Goal: Task Accomplishment & Management: Use online tool/utility

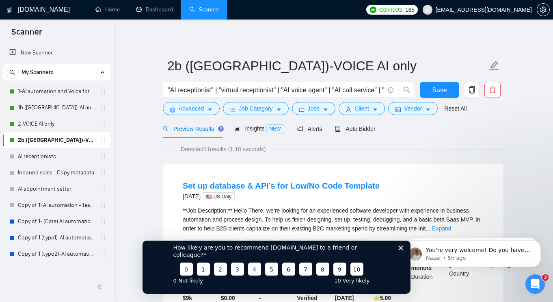
click at [401, 250] on icon "Close survey" at bounding box center [400, 247] width 5 height 5
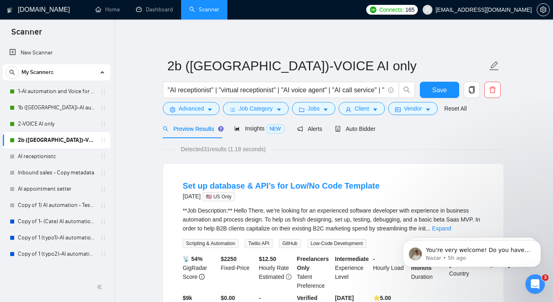
drag, startPoint x: 155, startPoint y: 184, endPoint x: 156, endPoint y: 194, distance: 10.2
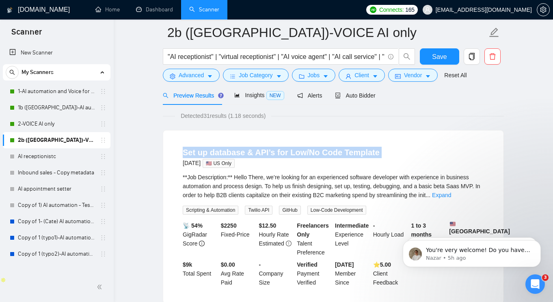
scroll to position [39, 0]
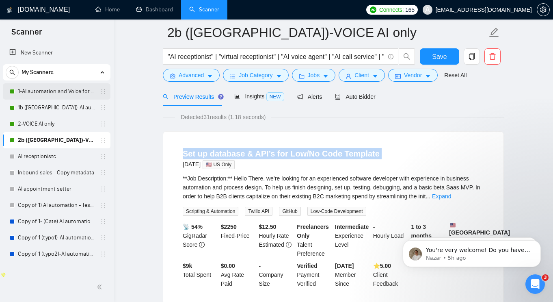
click at [52, 89] on link "1-AI automation and Voice for CRM & Booking" at bounding box center [56, 91] width 77 height 16
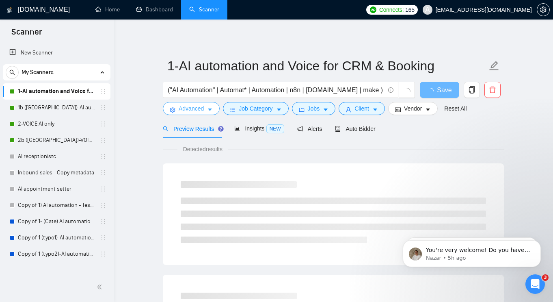
click at [204, 106] on span "Advanced" at bounding box center [191, 108] width 25 height 9
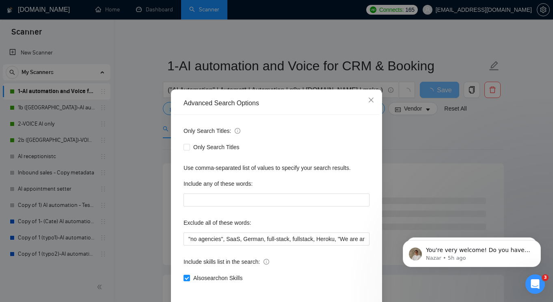
scroll to position [36, 0]
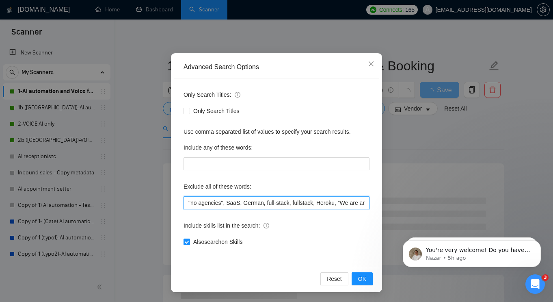
click at [267, 201] on input ""no agencies", SaaS, German, full-stack, fullstack, Heroku, "We are an agency",…" at bounding box center [277, 202] width 186 height 13
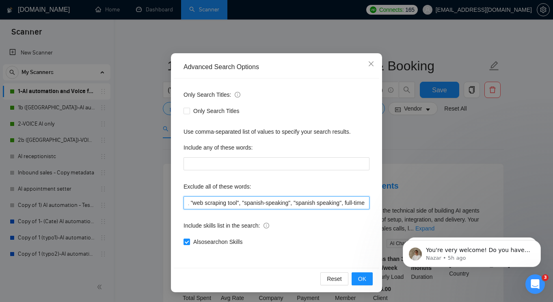
click at [357, 203] on input ""no agencies", SaaS, German, full-stack, fullstack, Heroku, "We are an agency",…" at bounding box center [277, 202] width 186 height 13
drag, startPoint x: 357, startPoint y: 203, endPoint x: 345, endPoint y: 202, distance: 12.3
click at [345, 202] on input ""no agencies", SaaS, German, full-stack, fullstack, Heroku, "We are an agency",…" at bounding box center [277, 202] width 186 height 13
drag, startPoint x: 340, startPoint y: 203, endPoint x: 379, endPoint y: 203, distance: 39.0
click at [379, 203] on div "Only Search Titles: Only Search Titles Use comma-separated list of values to sp…" at bounding box center [277, 172] width 206 height 189
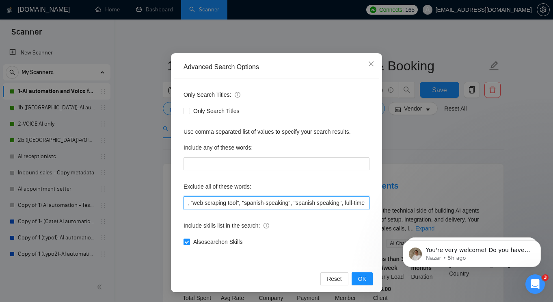
click at [355, 199] on input ""no agencies", SaaS, German, full-stack, fullstack, Heroku, "We are an agency",…" at bounding box center [277, 202] width 186 height 13
type input ""no agencies", SaaS, German, full-stack, fullstack, Heroku, "We are an agency",…"
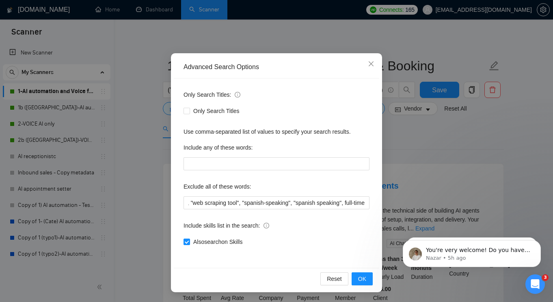
scroll to position [0, 0]
click at [353, 223] on div "Include skills list in the search:" at bounding box center [277, 227] width 186 height 16
click at [364, 277] on span "OK" at bounding box center [362, 278] width 8 height 9
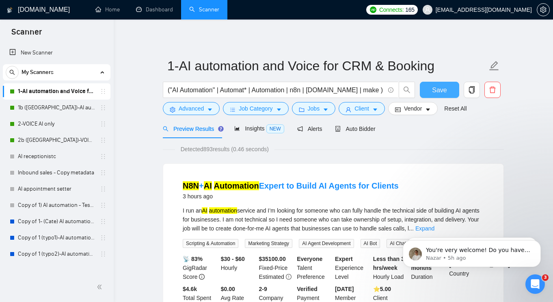
click at [431, 87] on button "Save" at bounding box center [439, 90] width 39 height 16
click at [50, 108] on link "1b ([GEOGRAPHIC_DATA])-AI automation and Voice for CRM & Booking" at bounding box center [56, 108] width 77 height 16
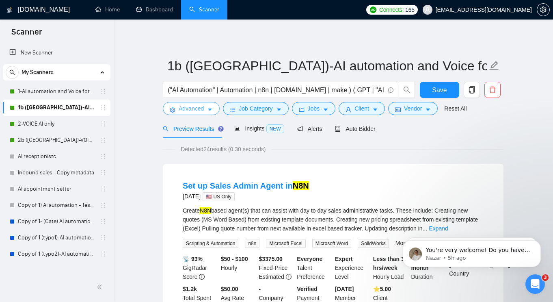
click at [211, 108] on icon "caret-down" at bounding box center [210, 110] width 6 height 6
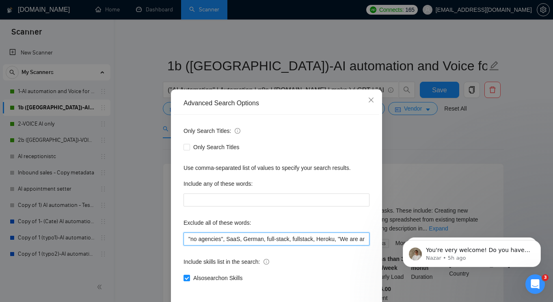
click at [310, 242] on input ""no agencies", SaaS, German, full-stack, fullstack, Heroku, "We are an agency",…" at bounding box center [277, 238] width 186 height 13
paste input ", full-time"
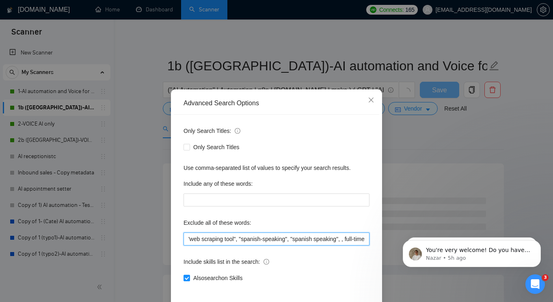
scroll to position [36, 0]
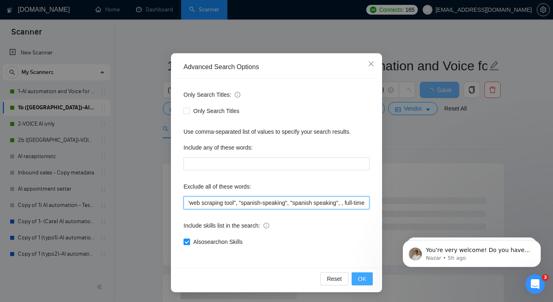
type input ""no agencies", SaaS, German, full-stack, fullstack, Heroku, "We are an agency",…"
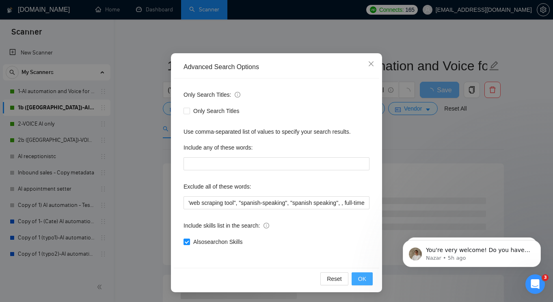
click at [358, 279] on button "OK" at bounding box center [362, 278] width 21 height 13
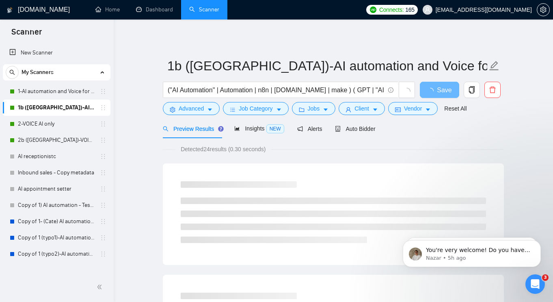
scroll to position [0, 0]
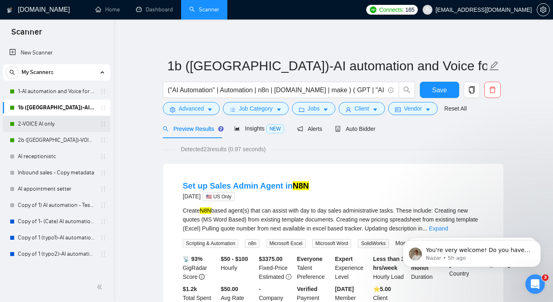
click at [50, 128] on link "2-VOICE AI only" at bounding box center [56, 124] width 77 height 16
click at [443, 93] on span "Save" at bounding box center [439, 90] width 15 height 10
click at [61, 126] on link "2-VOICE AI only" at bounding box center [56, 124] width 77 height 16
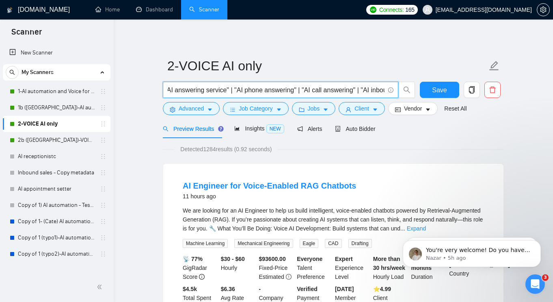
drag, startPoint x: 355, startPoint y: 89, endPoint x: 457, endPoint y: 102, distance: 102.3
click at [457, 102] on form "2-VOICE AI only "AI receptionist" | "virtual receptionist" | "AI voice agent" |…" at bounding box center [333, 86] width 341 height 66
click at [367, 93] on input ""AI receptionist" | "virtual receptionist" | "AI voice agent" | "AI call servic…" at bounding box center [276, 90] width 217 height 10
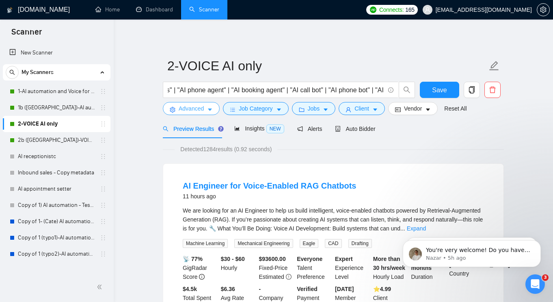
scroll to position [0, 0]
click at [207, 110] on button "Advanced" at bounding box center [191, 108] width 57 height 13
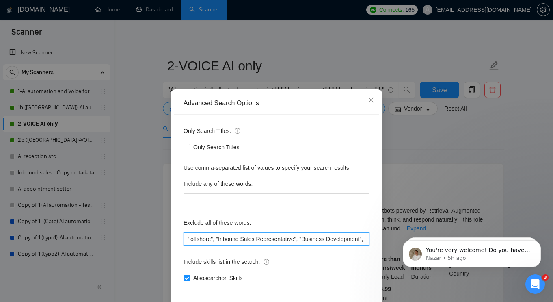
click at [262, 237] on input ""offshore", "Inbound Sales Representative", "Business Development", "Social Med…" at bounding box center [277, 238] width 186 height 13
paste input ", full-time"
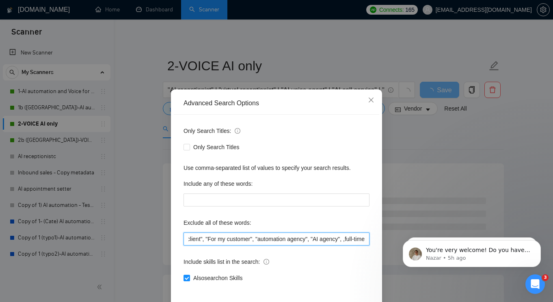
scroll to position [0, 848]
type input ""offshore", "Inbound Sales Representative", "Business Development", "Social Med…"
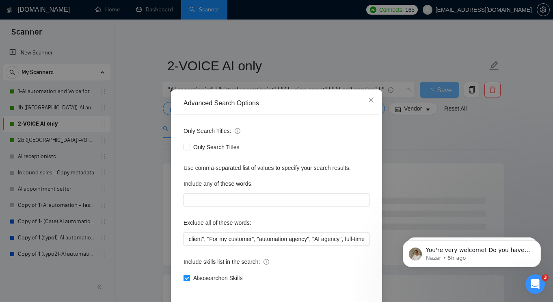
click at [325, 220] on div "Exclude all of these words:" at bounding box center [277, 224] width 186 height 16
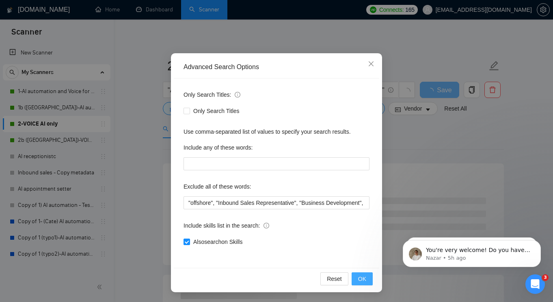
click at [361, 281] on span "OK" at bounding box center [362, 278] width 8 height 9
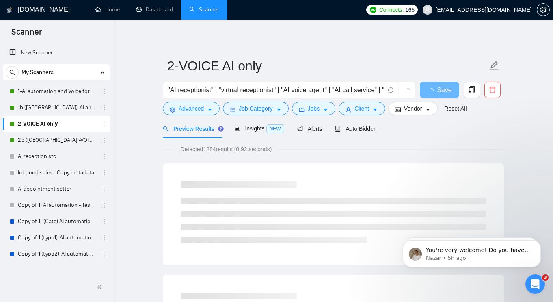
scroll to position [0, 0]
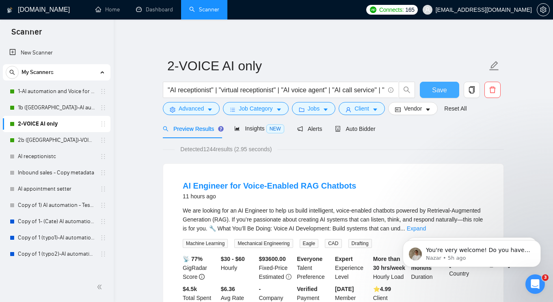
click at [438, 91] on span "Save" at bounding box center [439, 90] width 15 height 10
click at [61, 145] on link "2b ([GEOGRAPHIC_DATA])-VOICE AI only" at bounding box center [56, 140] width 77 height 16
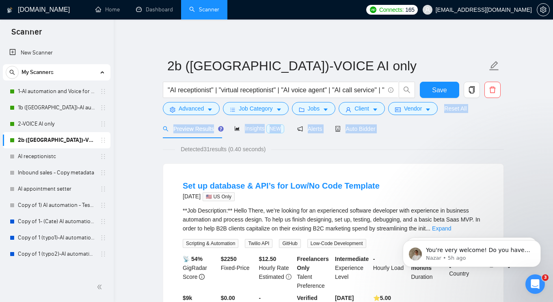
drag, startPoint x: 377, startPoint y: 146, endPoint x: 356, endPoint y: 80, distance: 68.7
click at [202, 110] on span "Advanced" at bounding box center [191, 108] width 25 height 9
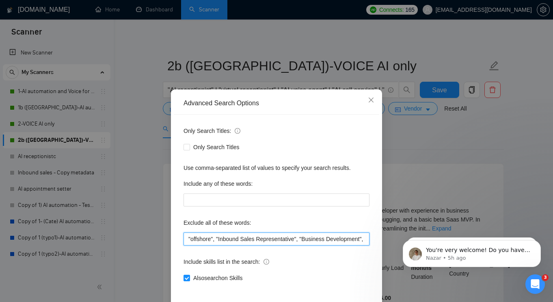
click at [258, 236] on input ""offshore", "Inbound Sales Representative", "Business Development", "Social Med…" at bounding box center [277, 238] width 186 height 13
paste input ", full-time"
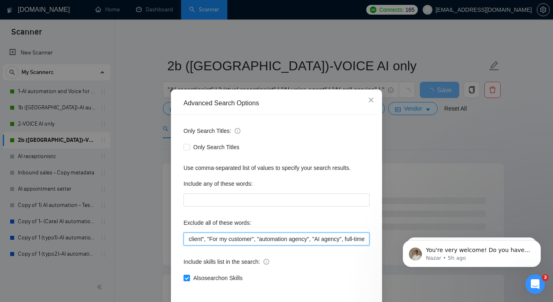
scroll to position [36, 0]
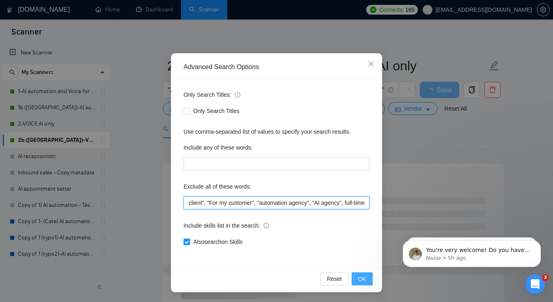
type input ""offshore", "Inbound Sales Representative", "Business Development", "Social Med…"
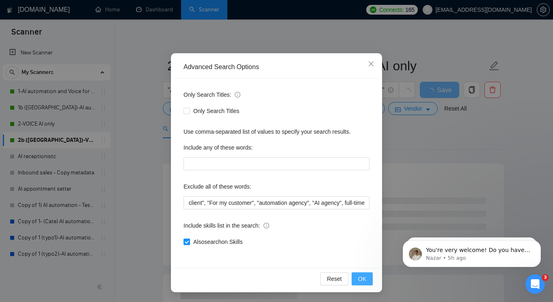
scroll to position [0, 0]
click at [358, 274] on button "OK" at bounding box center [362, 278] width 21 height 13
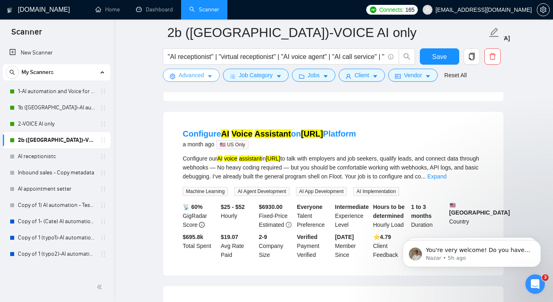
scroll to position [593, 0]
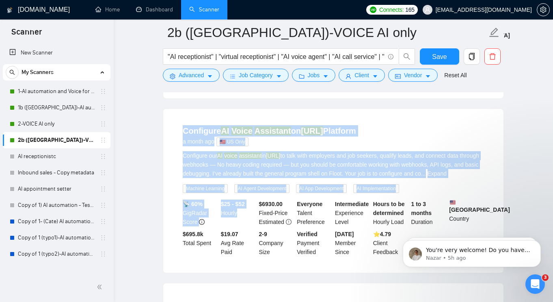
drag, startPoint x: 154, startPoint y: 110, endPoint x: 274, endPoint y: 277, distance: 205.2
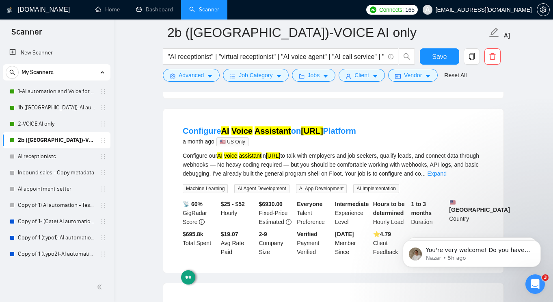
click at [362, 7] on ul "Home Dashboard Scanner" at bounding box center [223, 9] width 278 height 19
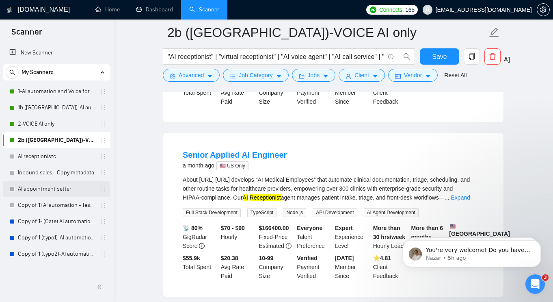
scroll to position [704, 0]
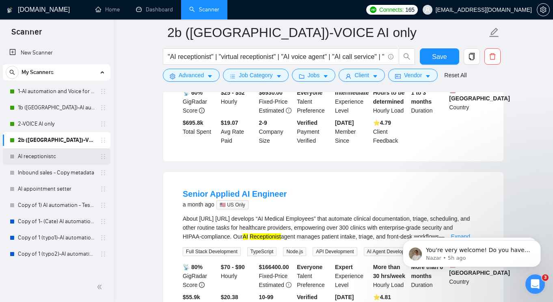
click at [47, 158] on link "AI receptionistc" at bounding box center [56, 156] width 77 height 16
click at [431, 60] on button "Save" at bounding box center [439, 56] width 39 height 16
click at [143, 135] on main "2b (US)-VOICE AI only "AI receptionist" | "virtual receptionist" | "AI voice ag…" at bounding box center [333, 278] width 413 height 1901
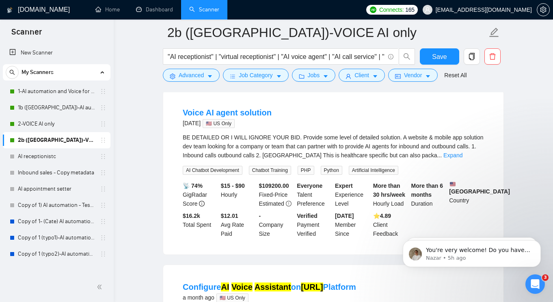
scroll to position [438, 0]
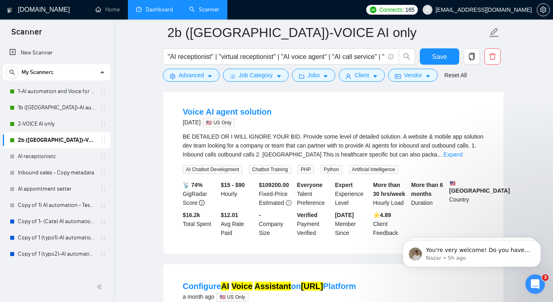
click at [160, 12] on link "Dashboard" at bounding box center [154, 9] width 37 height 7
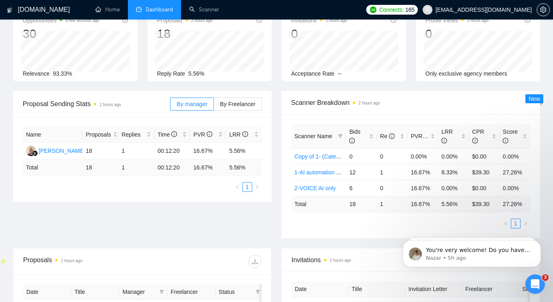
scroll to position [54, 0]
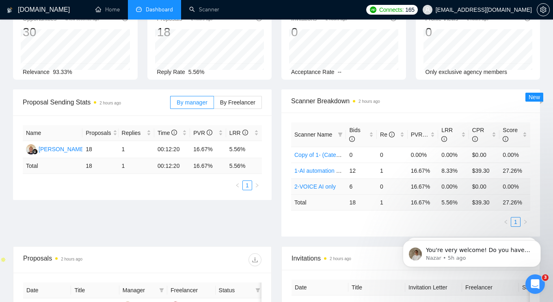
click at [415, 186] on td "16.67%" at bounding box center [423, 186] width 31 height 16
click at [420, 184] on td "16.67%" at bounding box center [423, 186] width 31 height 16
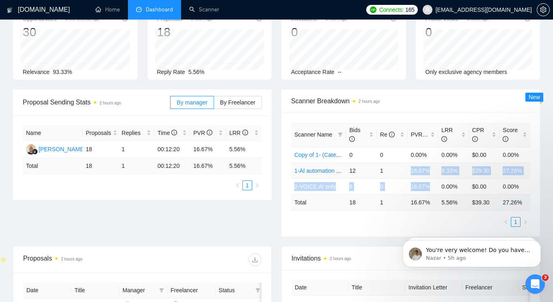
drag, startPoint x: 420, startPoint y: 184, endPoint x: 416, endPoint y: 169, distance: 15.4
click at [416, 169] on tbody "Copy of 1- (Cate) AI automation and Voice for CRM & Booking (different categori…" at bounding box center [410, 171] width 239 height 48
click at [416, 169] on td "16.67%" at bounding box center [423, 170] width 31 height 16
drag, startPoint x: 416, startPoint y: 169, endPoint x: 447, endPoint y: 170, distance: 30.9
click at [447, 170] on tr "1-AI automation and Voice for CRM & Booking 12 1 16.67% 8.33% $39.30 27.26%" at bounding box center [410, 170] width 239 height 16
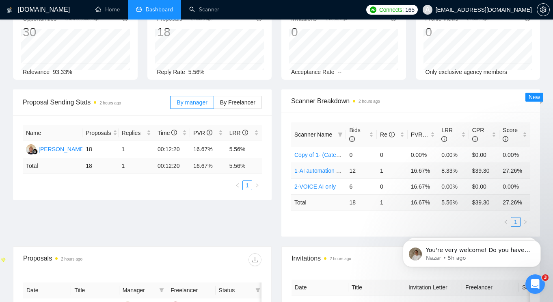
click at [423, 169] on td "16.67%" at bounding box center [423, 170] width 31 height 16
drag, startPoint x: 423, startPoint y: 169, endPoint x: 364, endPoint y: 168, distance: 59.3
click at [366, 168] on tr "1-AI automation and Voice for CRM & Booking 12 1 16.67% 8.33% $39.30 27.26%" at bounding box center [410, 170] width 239 height 16
click at [420, 193] on td "16.67%" at bounding box center [423, 186] width 31 height 16
drag, startPoint x: 494, startPoint y: 199, endPoint x: 521, endPoint y: 201, distance: 26.4
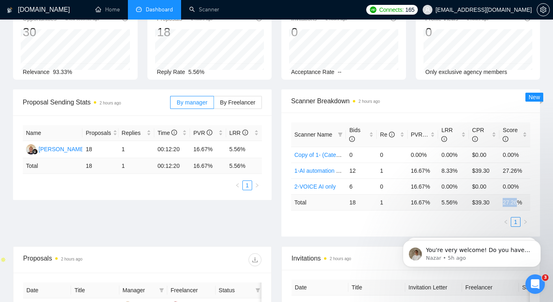
click at [521, 201] on tr "Total 18 1 16.67 % 5.56 % $ 39.30 27.26 %" at bounding box center [410, 202] width 239 height 16
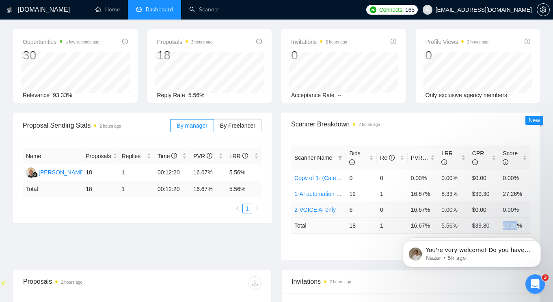
scroll to position [31, 0]
drag, startPoint x: 265, startPoint y: 182, endPoint x: 247, endPoint y: 144, distance: 41.6
click at [247, 145] on div "Name Proposals Replies Time PVR LRR [PERSON_NAME] 18 1 00:12:20 16.67% 5.56% To…" at bounding box center [142, 180] width 259 height 84
click at [265, 166] on div "Name Proposals Replies Time PVR LRR [PERSON_NAME] 18 1 00:12:20 16.67% 5.56% To…" at bounding box center [142, 180] width 259 height 84
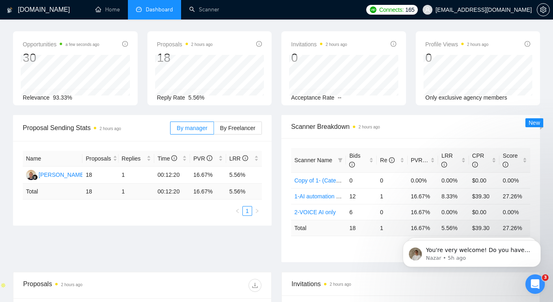
scroll to position [29, 0]
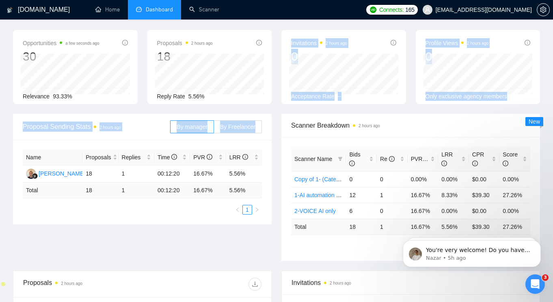
drag, startPoint x: 274, startPoint y: 111, endPoint x: 274, endPoint y: 238, distance: 127.5
click at [274, 227] on main "Team Dashboard [DATE] [DATE] Last 30 Days [DATE] [DATE] This Week Last Week Thi…" at bounding box center [276, 266] width 527 height 526
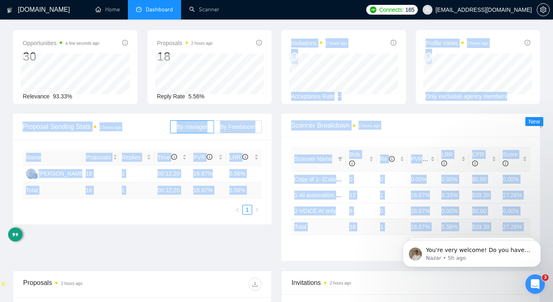
drag, startPoint x: 319, startPoint y: 249, endPoint x: 273, endPoint y: 87, distance: 168.3
click at [273, 88] on main "Team Dashboard [DATE] [DATE] Last 30 Days [DATE] [DATE] This Week Last Week Thi…" at bounding box center [276, 266] width 527 height 526
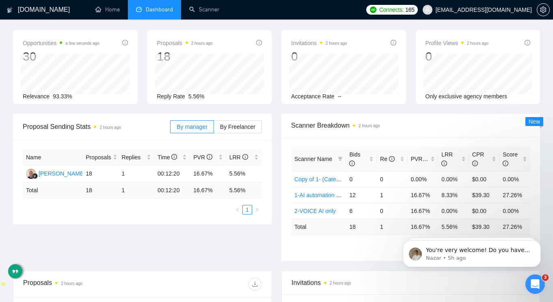
click at [307, 251] on div "Scanner Name Bids Re PVR LRR CPR Score Copy of 1- (Cate) AI automation and Voic…" at bounding box center [410, 199] width 259 height 124
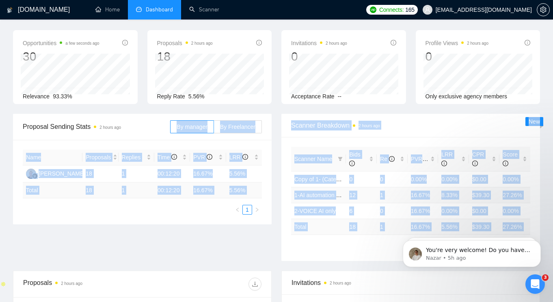
drag, startPoint x: 307, startPoint y: 251, endPoint x: 270, endPoint y: 111, distance: 144.8
click at [270, 111] on main "Team Dashboard [DATE] [DATE] Last 30 Days [DATE] [DATE] This Week Last Week Thi…" at bounding box center [276, 266] width 527 height 526
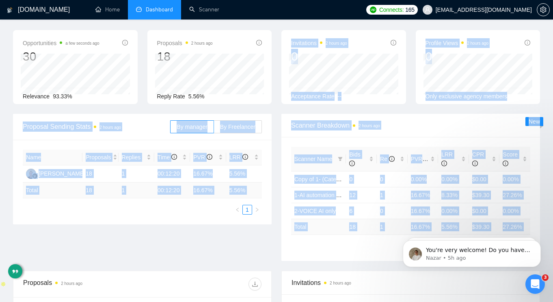
click at [268, 110] on div "Opportunities a few seconds ago 30 Relevance 93.33% Proposals 2 hours ago 18 Re…" at bounding box center [276, 72] width 537 height 84
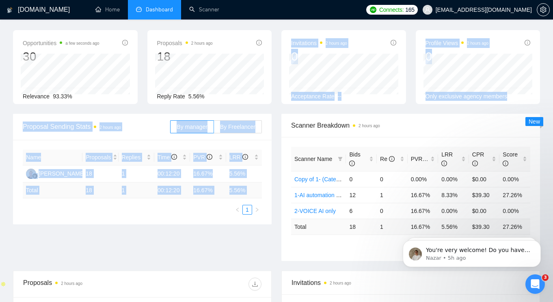
drag, startPoint x: 268, startPoint y: 110, endPoint x: 270, endPoint y: 227, distance: 116.6
click at [270, 215] on main "Team Dashboard [DATE] [DATE] Last 30 Days [DATE] [DATE] This Week Last Week Thi…" at bounding box center [276, 266] width 527 height 526
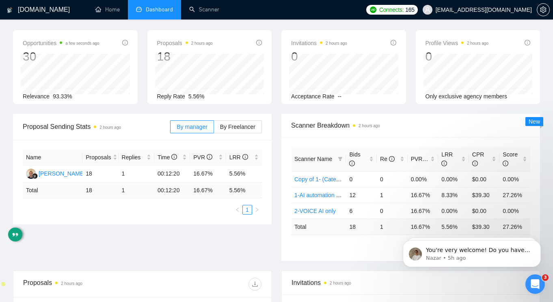
click at [268, 117] on div "Proposal Sending Stats 2 hours ago By manager By Freelancer" at bounding box center [142, 127] width 259 height 26
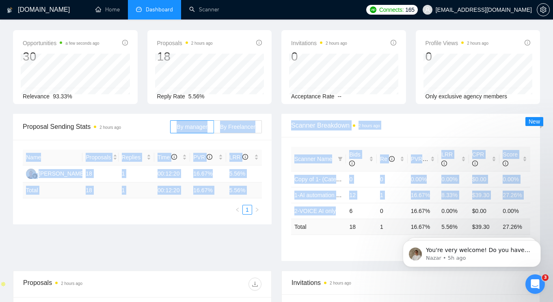
drag, startPoint x: 268, startPoint y: 117, endPoint x: 307, endPoint y: 224, distance: 113.4
click at [306, 224] on div "Proposal Sending Stats 2 hours ago By manager By Freelancer Name Proposals Repl…" at bounding box center [276, 192] width 537 height 157
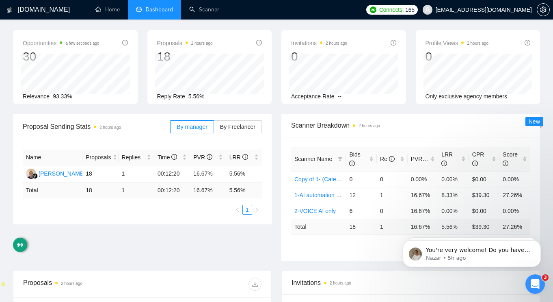
click at [331, 246] on ul "1" at bounding box center [410, 246] width 239 height 10
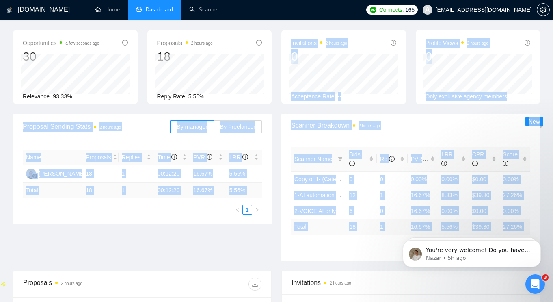
drag, startPoint x: 331, startPoint y: 246, endPoint x: 251, endPoint y: 101, distance: 165.6
click at [251, 101] on main "Team Dashboard [DATE] [DATE] Last 30 Days [DATE] [DATE] This Week Last Week Thi…" at bounding box center [276, 266] width 527 height 526
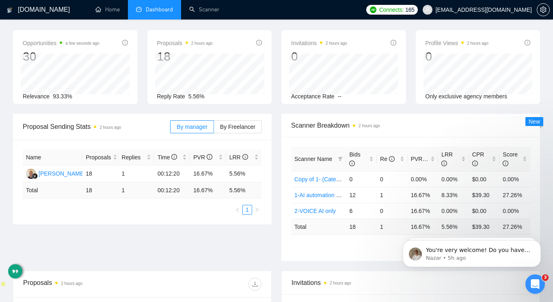
click at [269, 118] on div "Proposal Sending Stats 2 hours ago By manager By Freelancer" at bounding box center [142, 127] width 259 height 26
click at [315, 210] on link "2-VOICE AI only" at bounding box center [314, 211] width 41 height 6
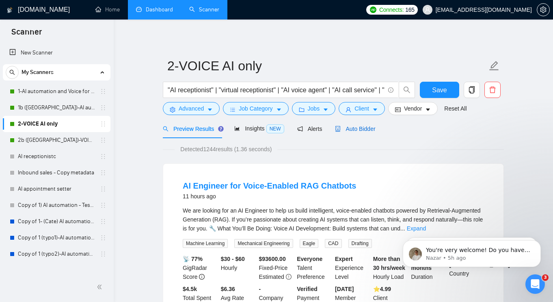
click at [360, 130] on span "Auto Bidder" at bounding box center [355, 129] width 40 height 6
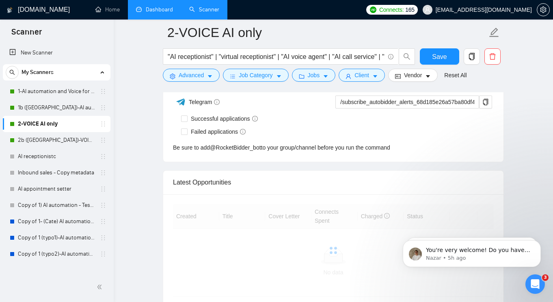
scroll to position [2065, 0]
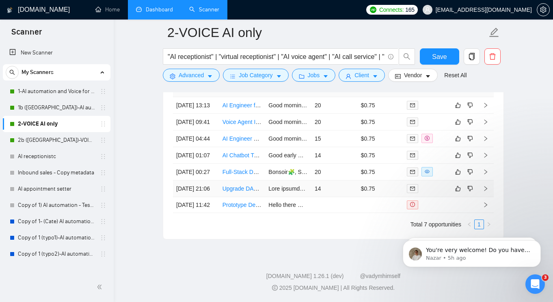
scroll to position [2241, 0]
click at [240, 188] on link "Upgrade DAO Outreach System with Vapi, [DOMAIN_NAME], and AI" at bounding box center [309, 188] width 173 height 6
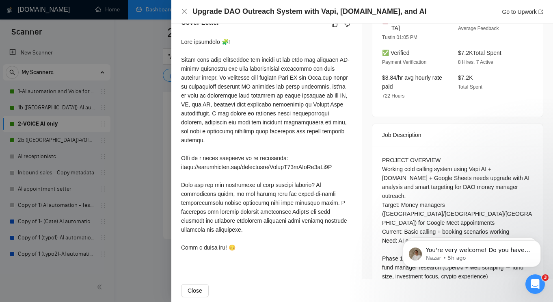
scroll to position [288, 0]
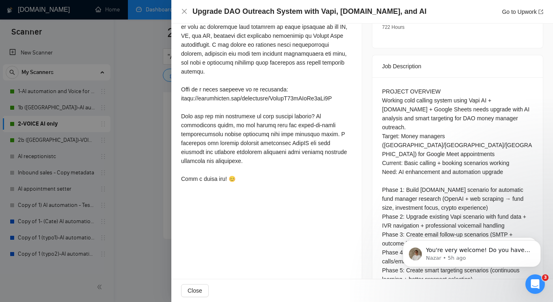
click at [428, 180] on div "PROJECT OVERVIEW Working cold calling system using Vapi AI + [DOMAIN_NAME] + Go…" at bounding box center [457, 185] width 151 height 197
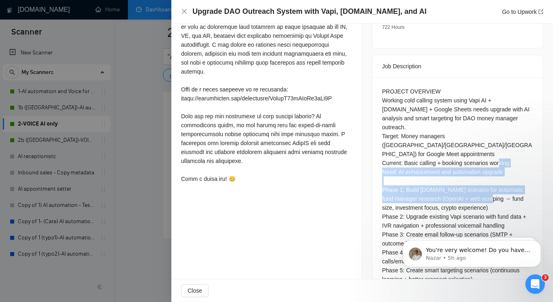
click at [428, 180] on div "PROJECT OVERVIEW Working cold calling system using Vapi AI + [DOMAIN_NAME] + Go…" at bounding box center [457, 185] width 151 height 197
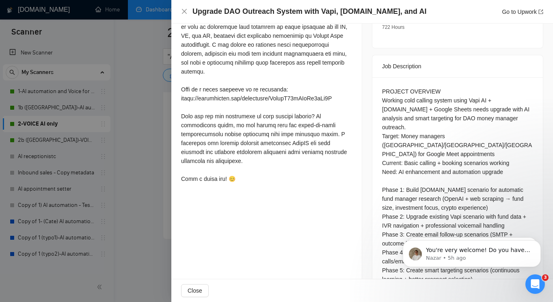
click at [414, 181] on div "PROJECT OVERVIEW Working cold calling system using Vapi AI + [DOMAIN_NAME] + Go…" at bounding box center [457, 185] width 151 height 197
click at [156, 128] on div at bounding box center [276, 151] width 553 height 302
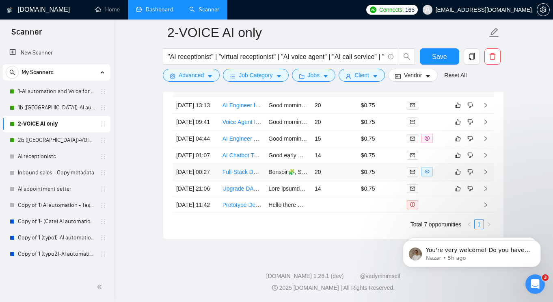
click at [240, 169] on link "Full-Stack Developer (Code + No-Code) to join AI Consulting Firm" at bounding box center [306, 172] width 166 height 6
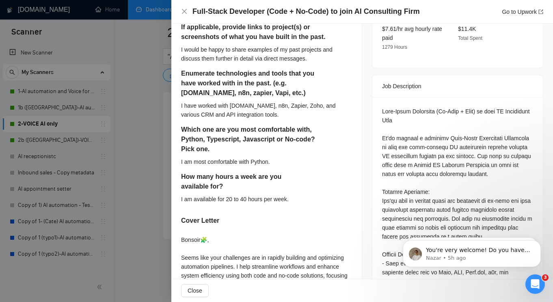
click at [146, 119] on div at bounding box center [276, 151] width 553 height 302
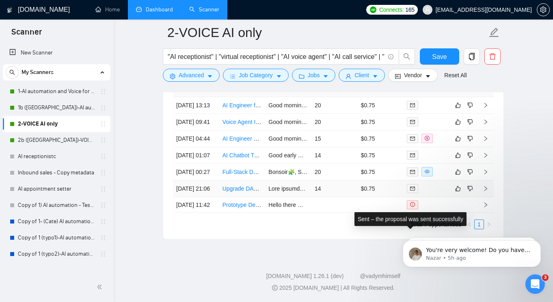
click at [414, 188] on icon "mail" at bounding box center [412, 188] width 5 height 5
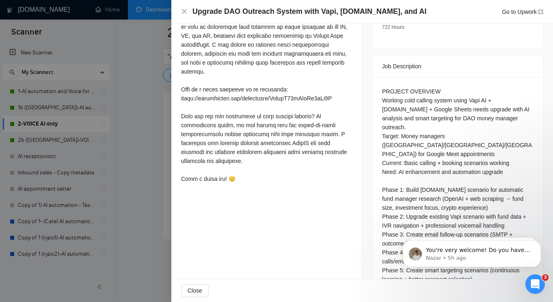
click at [150, 141] on div at bounding box center [276, 151] width 553 height 302
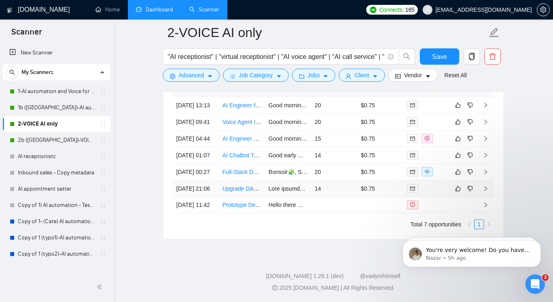
click at [197, 195] on td "[DATE] 21:06" at bounding box center [196, 188] width 46 height 17
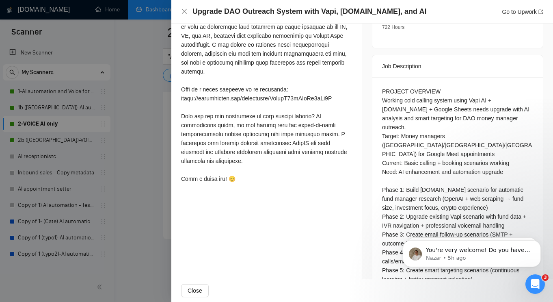
click at [160, 188] on div at bounding box center [276, 151] width 553 height 302
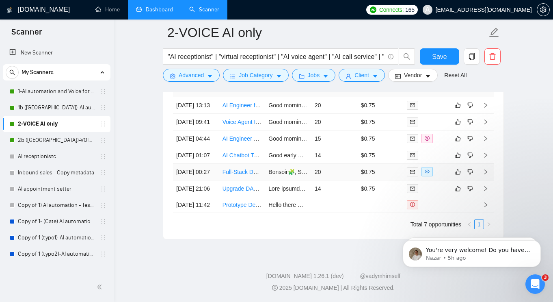
click at [202, 170] on td "[DATE] 00:27" at bounding box center [196, 172] width 46 height 17
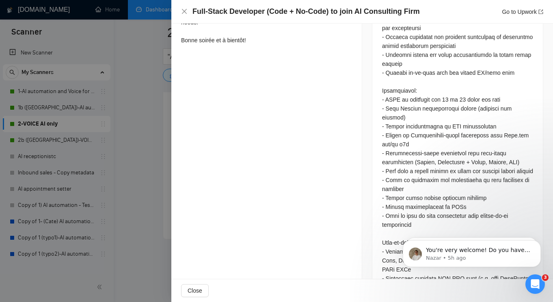
scroll to position [635, 0]
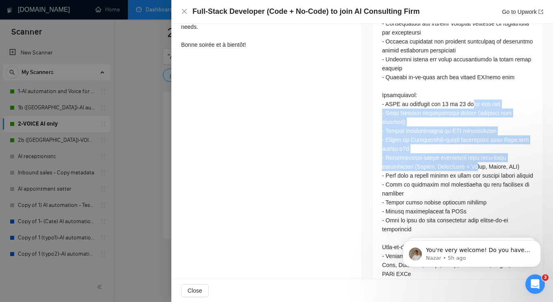
drag, startPoint x: 483, startPoint y: 156, endPoint x: 473, endPoint y: 94, distance: 63.3
click at [474, 94] on div "Questions: Describe your most relevant experience for this role. If applicable,…" at bounding box center [457, 135] width 151 height 751
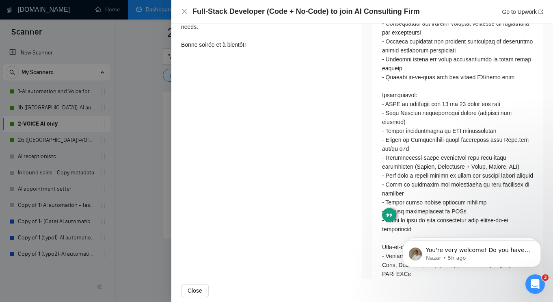
click at [454, 108] on div "Questions: Describe your most relevant experience for this role. If applicable,…" at bounding box center [457, 135] width 151 height 751
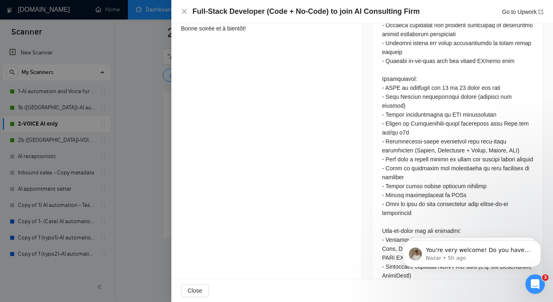
scroll to position [654, 0]
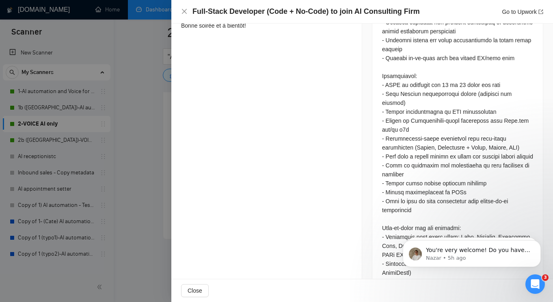
click at [481, 128] on div "Questions: Describe your most relevant experience for this role. If applicable,…" at bounding box center [457, 116] width 151 height 751
drag, startPoint x: 481, startPoint y: 128, endPoint x: 493, endPoint y: 126, distance: 11.6
click at [493, 126] on div "Questions: Describe your most relevant experience for this role. If applicable,…" at bounding box center [457, 116] width 151 height 751
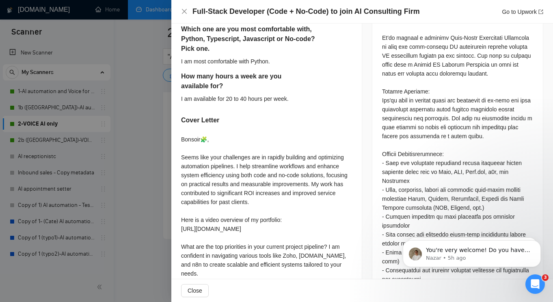
scroll to position [273, 0]
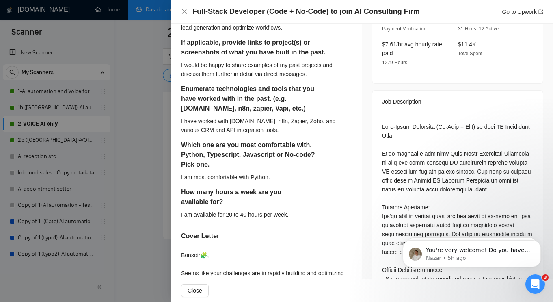
drag, startPoint x: 382, startPoint y: 107, endPoint x: 401, endPoint y: 107, distance: 19.1
copy div "Full-Stack"
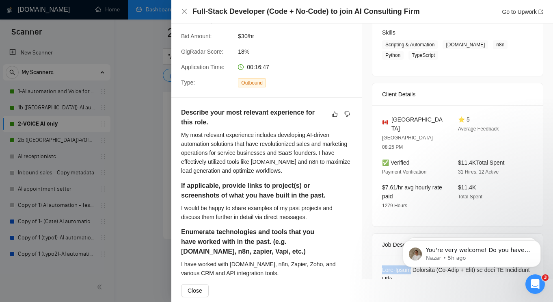
scroll to position [0, 0]
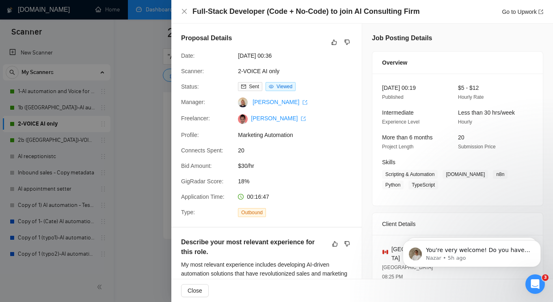
click at [122, 35] on div at bounding box center [276, 151] width 553 height 302
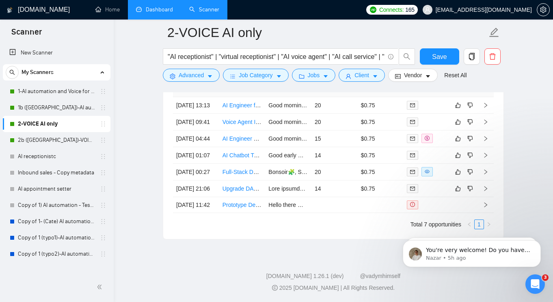
click at [210, 11] on link "Scanner" at bounding box center [204, 9] width 30 height 7
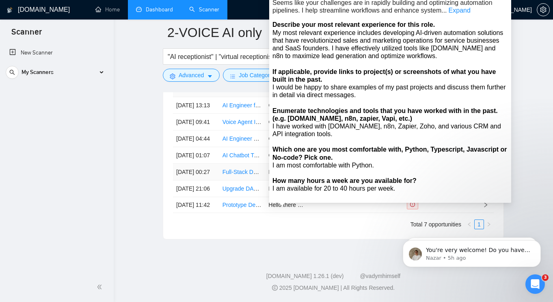
scroll to position [2222, 0]
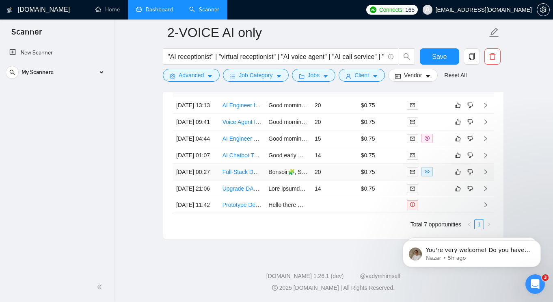
click at [193, 180] on td "[DATE] 00:27" at bounding box center [196, 172] width 46 height 17
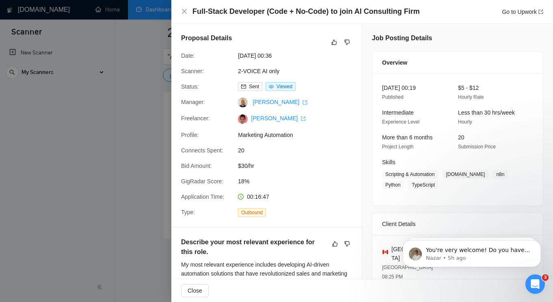
click at [147, 112] on div at bounding box center [276, 151] width 553 height 302
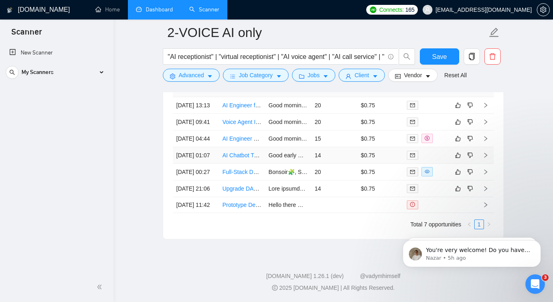
click at [197, 164] on td "[DATE] 01:07" at bounding box center [196, 155] width 46 height 17
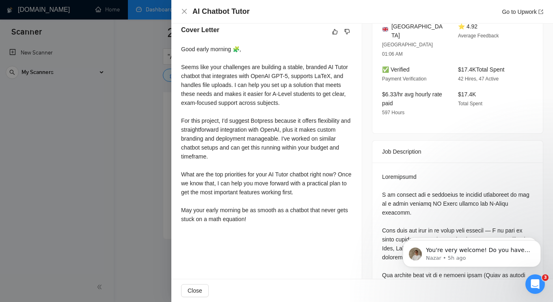
scroll to position [195, 0]
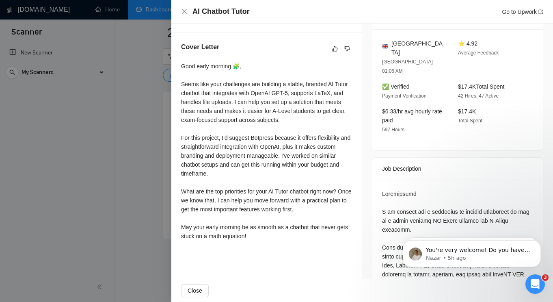
drag, startPoint x: 153, startPoint y: 119, endPoint x: 167, endPoint y: 119, distance: 13.8
click at [153, 119] on div at bounding box center [276, 151] width 553 height 302
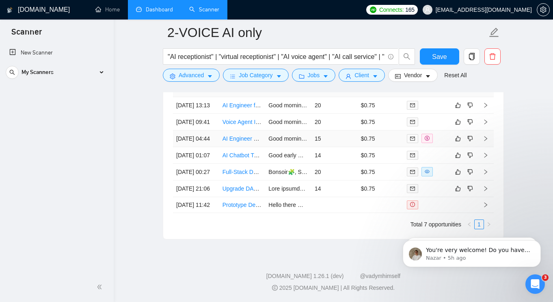
click at [211, 141] on td "[DATE] 04:44" at bounding box center [196, 138] width 46 height 17
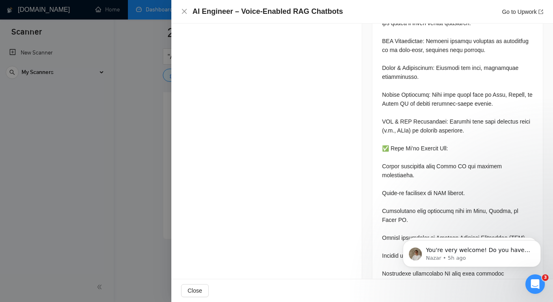
scroll to position [517, 0]
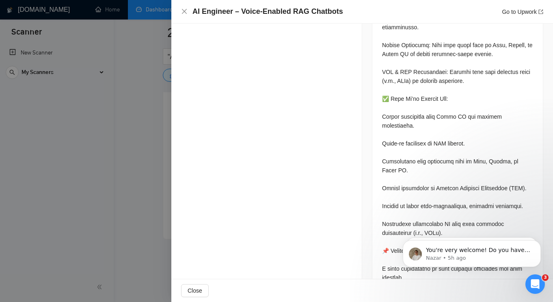
click at [156, 123] on div at bounding box center [276, 151] width 553 height 302
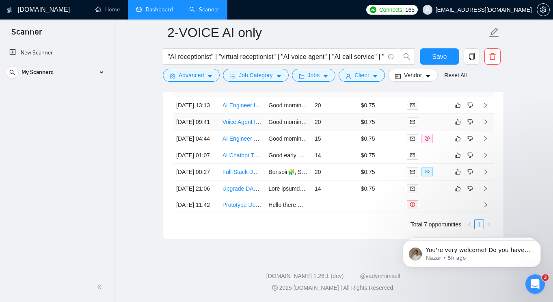
click at [240, 117] on td "Voice Agent Integration Expert" at bounding box center [242, 122] width 46 height 17
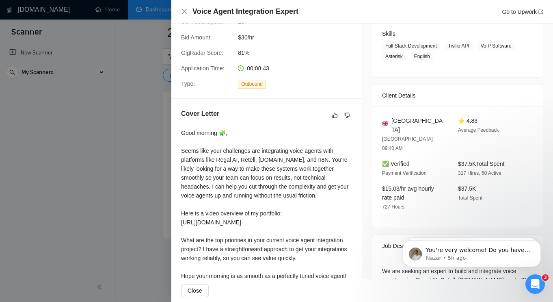
scroll to position [164, 0]
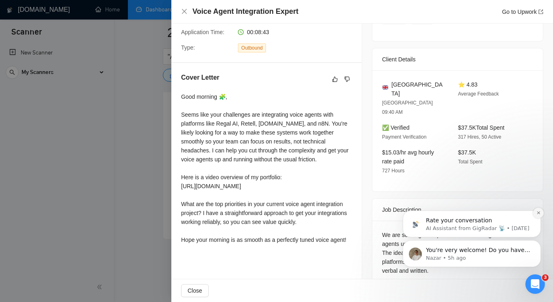
click at [537, 214] on icon "Dismiss notification" at bounding box center [539, 212] width 4 height 4
click at [539, 246] on button "Dismiss notification" at bounding box center [538, 242] width 11 height 11
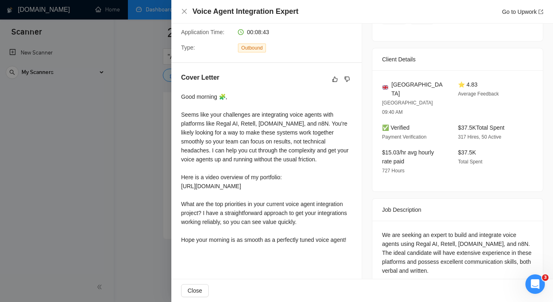
click at [145, 142] on div at bounding box center [276, 151] width 553 height 302
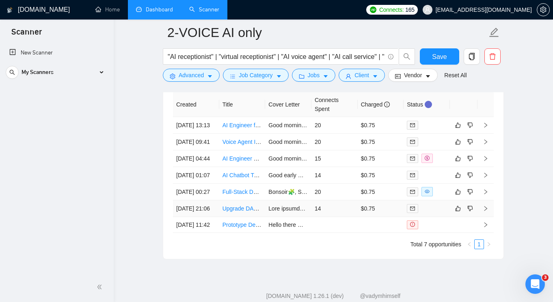
scroll to position [2173, 0]
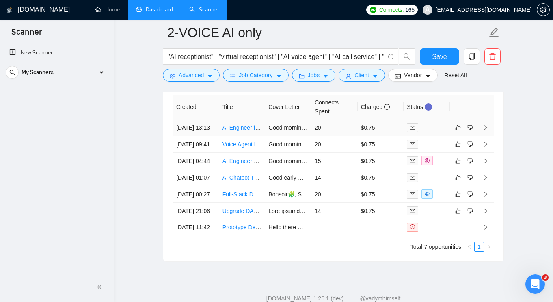
click at [202, 136] on td "[DATE] 13:13" at bounding box center [196, 127] width 46 height 17
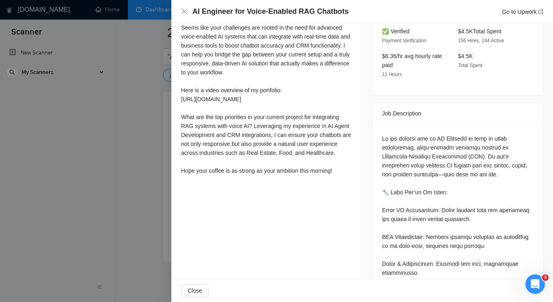
scroll to position [245, 0]
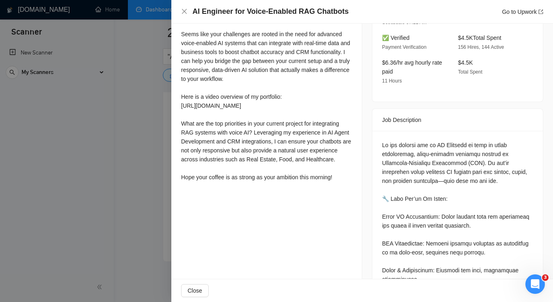
click at [140, 91] on div at bounding box center [276, 151] width 553 height 302
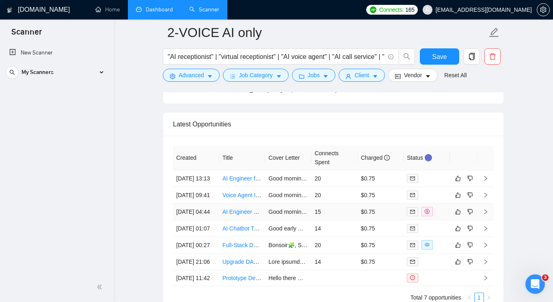
scroll to position [2123, 0]
click at [97, 69] on div "My Scanners" at bounding box center [57, 72] width 102 height 16
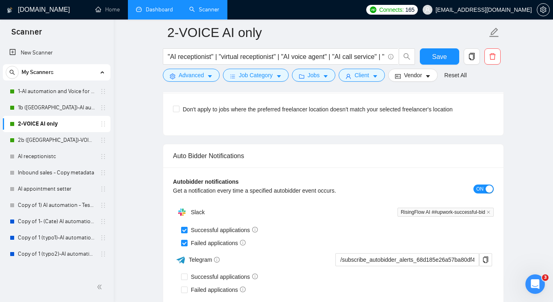
scroll to position [1909, 0]
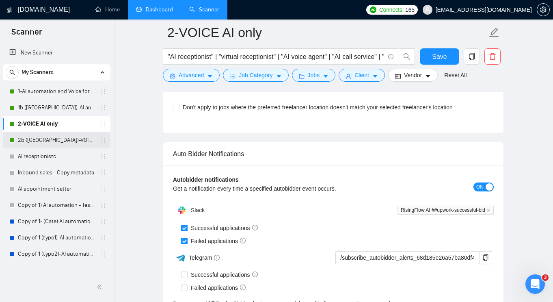
click at [58, 141] on link "2b ([GEOGRAPHIC_DATA])-VOICE AI only" at bounding box center [56, 140] width 77 height 16
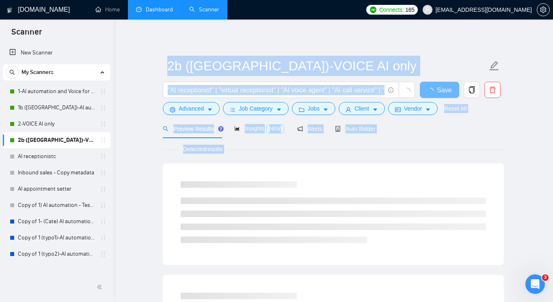
drag, startPoint x: 149, startPoint y: 91, endPoint x: 195, endPoint y: 197, distance: 115.1
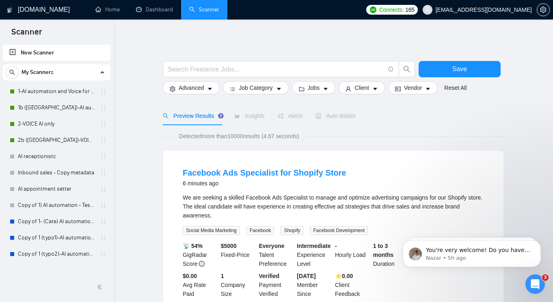
click at [81, 124] on link "2-VOICE AI only" at bounding box center [56, 124] width 77 height 16
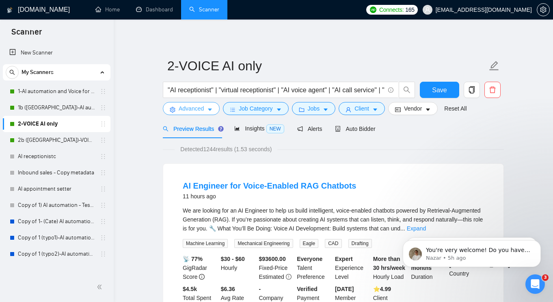
click at [212, 110] on icon "caret-down" at bounding box center [210, 110] width 6 height 6
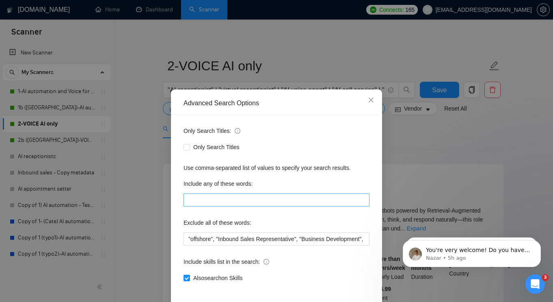
scroll to position [36, 0]
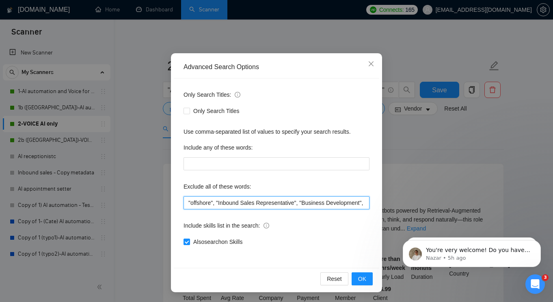
click at [286, 208] on input ""offshore", "Inbound Sales Representative", "Business Development", "Social Med…" at bounding box center [277, 202] width 186 height 13
click at [287, 206] on input ""offshore", "Inbound Sales Representative", "Business Development", "Social Med…" at bounding box center [277, 202] width 186 height 13
paste input "Full-Stack"
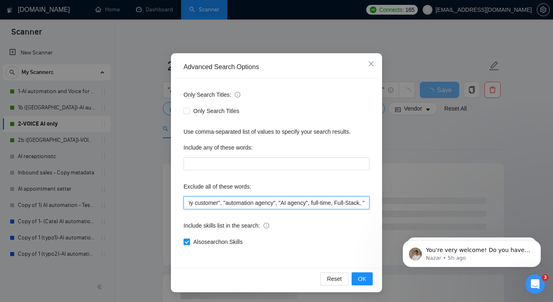
paste input "Full-Stack"
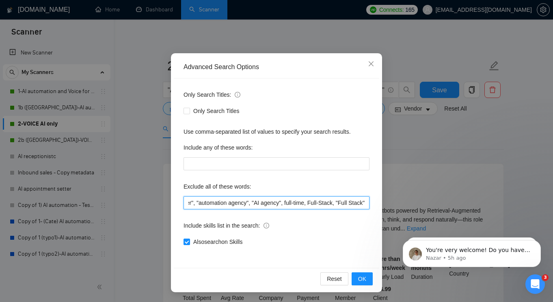
scroll to position [0, 912]
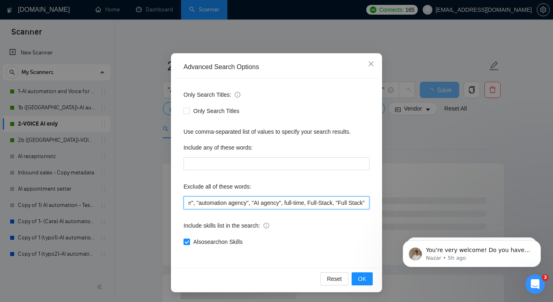
type input ""offshore", "Inbound Sales Representative", "Business Development", "Social Med…"
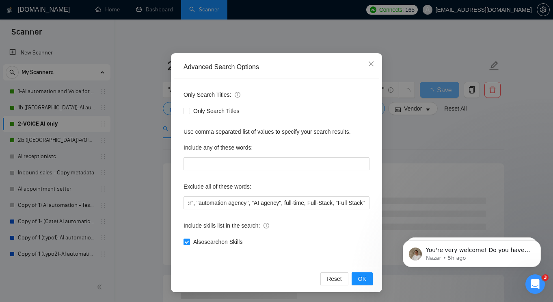
scroll to position [0, 0]
click at [353, 186] on div "Exclude all of these words:" at bounding box center [277, 188] width 186 height 16
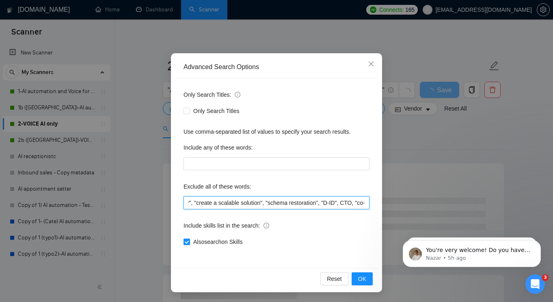
scroll to position [0, 912]
drag, startPoint x: 338, startPoint y: 203, endPoint x: 412, endPoint y: 203, distance: 74.3
click at [412, 203] on div "Advanced Search Options Only Search Titles: Only Search Titles Use comma-separa…" at bounding box center [276, 151] width 553 height 302
click at [319, 208] on input ""offshore", "Inbound Sales Representative", "Business Development", "Social Med…" at bounding box center [277, 202] width 186 height 13
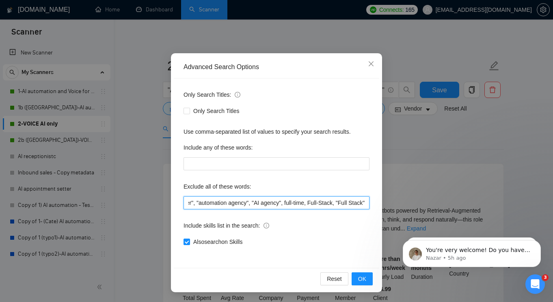
drag, startPoint x: 300, startPoint y: 203, endPoint x: 385, endPoint y: 208, distance: 84.6
click at [384, 208] on div "Advanced Search Options Only Search Titles: Only Search Titles Use comma-separa…" at bounding box center [276, 151] width 553 height 302
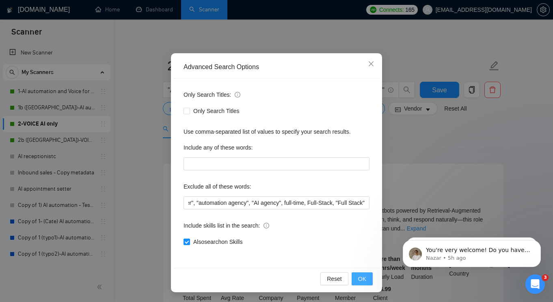
click at [363, 279] on span "OK" at bounding box center [362, 278] width 8 height 9
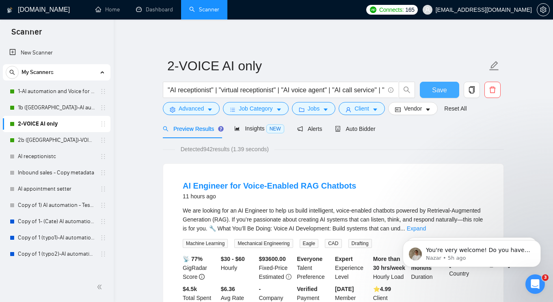
click at [440, 93] on span "Save" at bounding box center [439, 90] width 15 height 10
click at [61, 141] on link "2b ([GEOGRAPHIC_DATA])-VOICE AI only" at bounding box center [56, 140] width 77 height 16
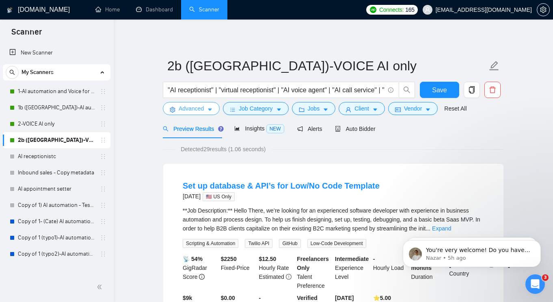
click at [202, 114] on button "Advanced" at bounding box center [191, 108] width 57 height 13
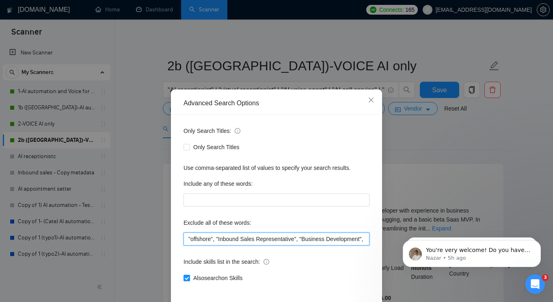
click at [279, 234] on input ""offshore", "Inbound Sales Representative", "Business Development", "Social Med…" at bounding box center [277, 238] width 186 height 13
paste input ", Full-Stack, "Full Stack""
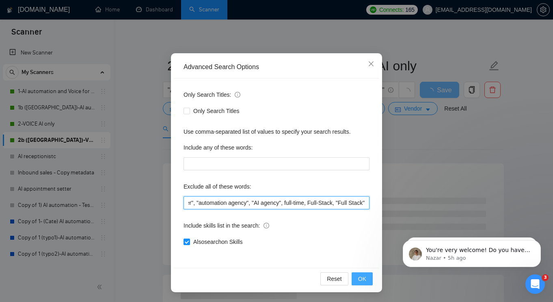
type input ""offshore", "Inbound Sales Representative", "Business Development", "Social Med…"
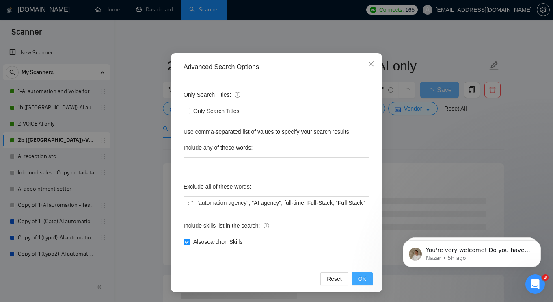
click at [359, 279] on span "OK" at bounding box center [362, 278] width 8 height 9
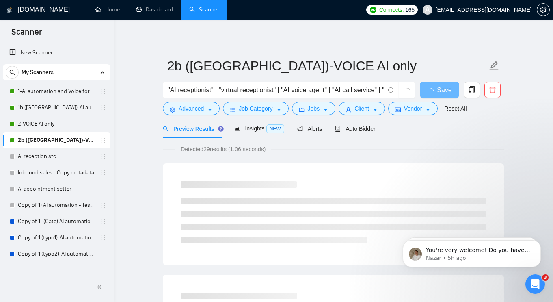
scroll to position [0, 0]
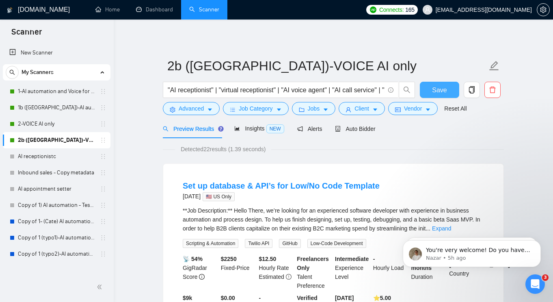
click at [446, 92] on span "Save" at bounding box center [439, 90] width 15 height 10
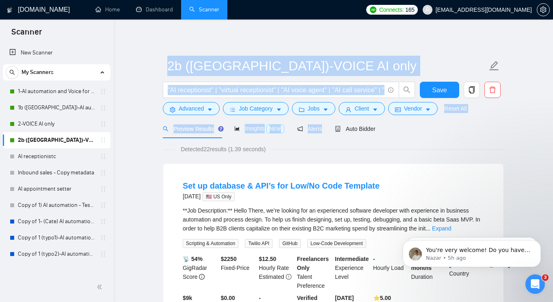
drag, startPoint x: 268, startPoint y: 37, endPoint x: 294, endPoint y: 135, distance: 102.1
